Goal: Information Seeking & Learning: Learn about a topic

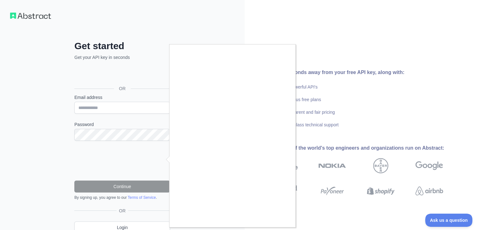
click at [144, 117] on div at bounding box center [239, 115] width 479 height 230
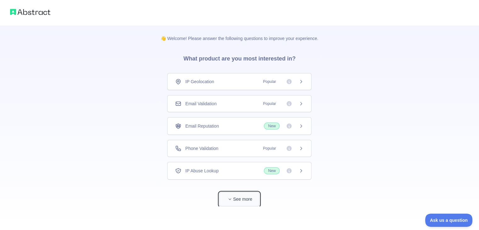
click at [230, 194] on button "See more" at bounding box center [239, 199] width 40 height 14
click at [299, 81] on icon at bounding box center [301, 81] width 5 height 5
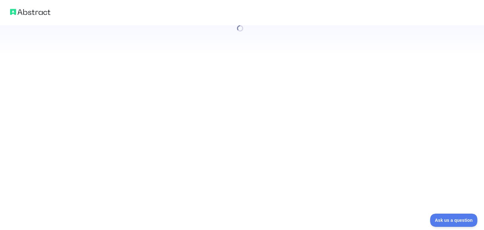
click at [296, 99] on div at bounding box center [242, 115] width 484 height 230
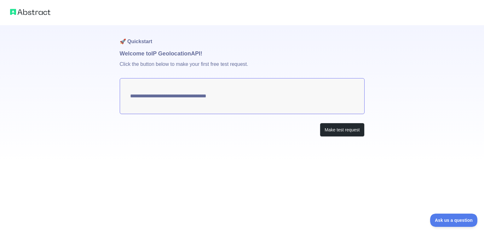
type textarea "**********"
click at [141, 99] on textarea "**********" at bounding box center [242, 96] width 245 height 36
click at [339, 133] on button "Make test request" at bounding box center [342, 130] width 44 height 14
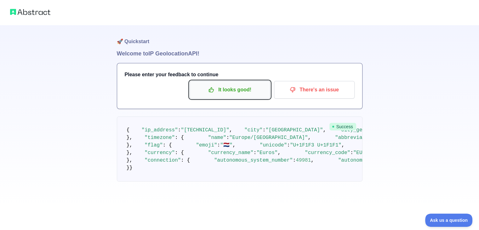
click at [239, 94] on p "It looks good!" at bounding box center [229, 89] width 71 height 11
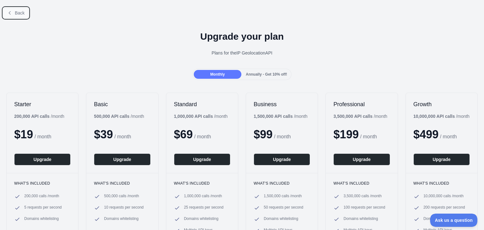
click at [15, 13] on span "Back" at bounding box center [20, 12] width 10 height 5
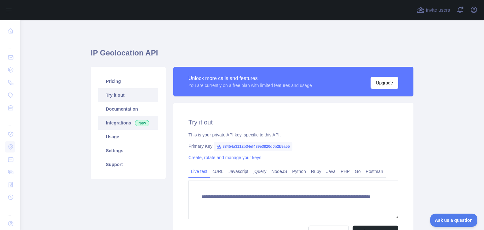
click at [136, 125] on span "New" at bounding box center [142, 123] width 14 height 6
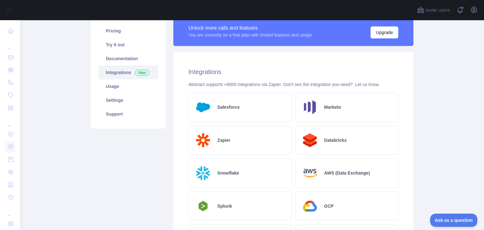
scroll to position [52, 0]
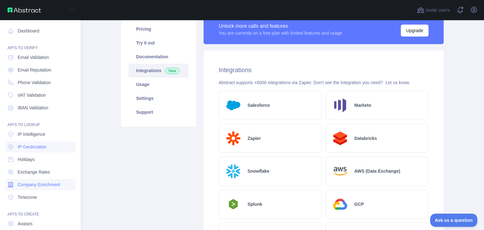
click at [44, 187] on span "Company Enrichment" at bounding box center [39, 184] width 43 height 6
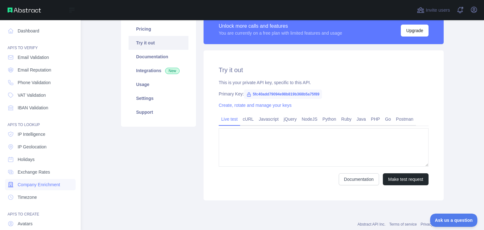
type textarea "**********"
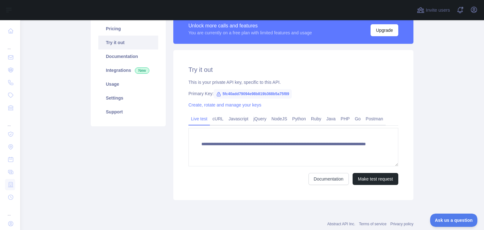
scroll to position [69, 0]
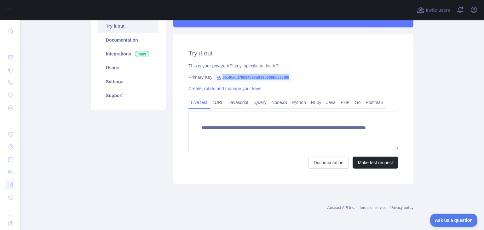
drag, startPoint x: 218, startPoint y: 77, endPoint x: 286, endPoint y: 78, distance: 68.0
click at [286, 78] on span "5fc40add79094e98b819b368b5a75f89" at bounding box center [253, 77] width 78 height 9
copy span "5fc40add79094e98b819b368b5a75f89"
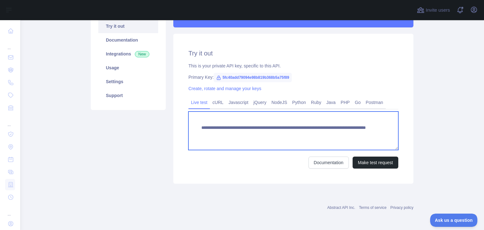
click at [350, 129] on textarea "**********" at bounding box center [293, 130] width 210 height 38
drag, startPoint x: 197, startPoint y: 128, endPoint x: 335, endPoint y: 136, distance: 138.8
click at [335, 136] on textarea "**********" at bounding box center [293, 130] width 210 height 38
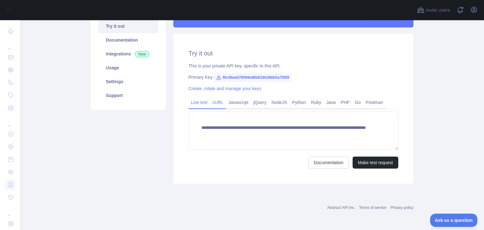
click at [217, 103] on link "cURL" at bounding box center [218, 102] width 16 height 10
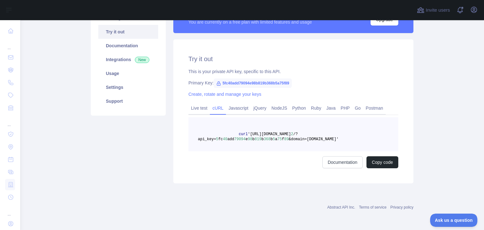
scroll to position [63, 0]
click at [207, 103] on link "Live test" at bounding box center [198, 108] width 21 height 10
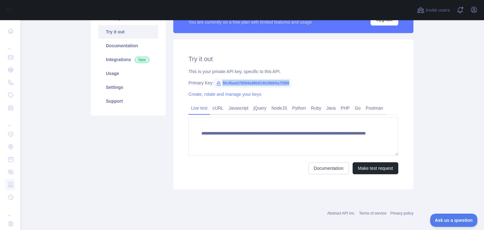
drag, startPoint x: 219, startPoint y: 82, endPoint x: 289, endPoint y: 84, distance: 69.9
click at [289, 84] on span "5fc40add79094e98b819b368b5a75f89" at bounding box center [253, 82] width 78 height 9
copy span "5fc40add79094e98b819b368b5a75f89"
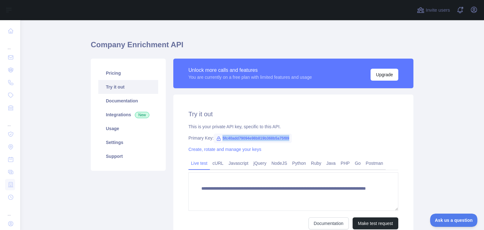
scroll to position [0, 0]
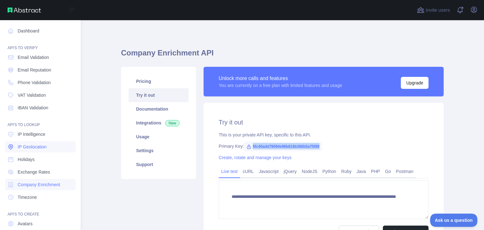
click at [38, 146] on span "IP Geolocation" at bounding box center [32, 147] width 29 height 6
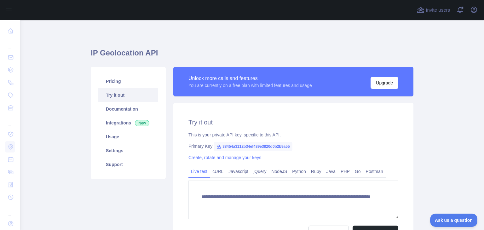
click at [220, 146] on span "38454a3112b34ef489e3820d0b2b9a55" at bounding box center [253, 146] width 79 height 9
drag, startPoint x: 220, startPoint y: 146, endPoint x: 246, endPoint y: 148, distance: 25.9
click at [246, 148] on span "38454a3112b34ef489e3820d0b2b9a55" at bounding box center [253, 146] width 79 height 9
copy span "38454a3112b34ef489e3820d0b2b9a55"
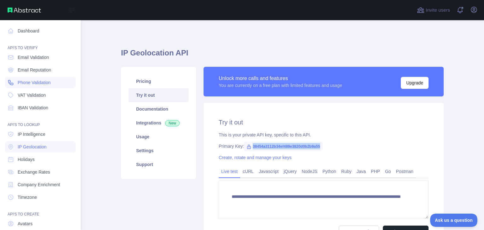
click at [37, 85] on span "Phone Validation" at bounding box center [34, 82] width 33 height 6
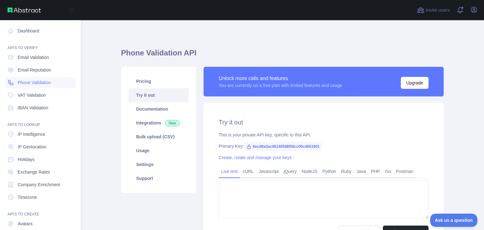
type textarea "**********"
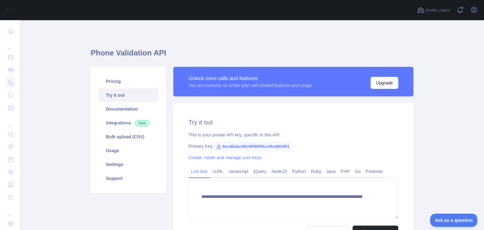
click at [220, 148] on span "6ecd8a3ac48148588f56cc00cd661901" at bounding box center [253, 146] width 78 height 9
drag, startPoint x: 220, startPoint y: 148, endPoint x: 232, endPoint y: 148, distance: 12.0
click at [232, 148] on span "6ecd8a3ac48148588f56cc00cd661901" at bounding box center [253, 146] width 78 height 9
copy span "6ecd8a3ac48148588f56cc00cd661901"
